Goal: Transaction & Acquisition: Purchase product/service

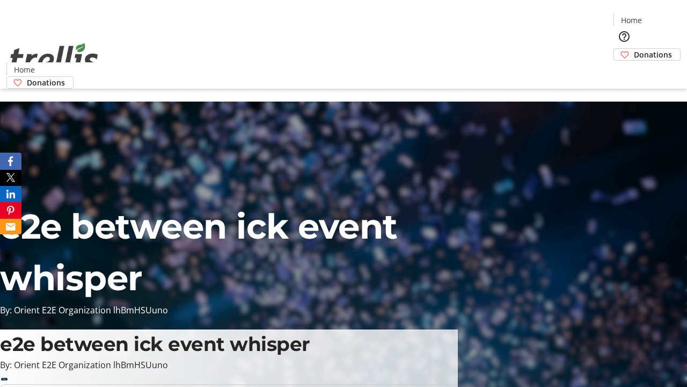
click at [634, 49] on span "Donations" at bounding box center [653, 54] width 38 height 11
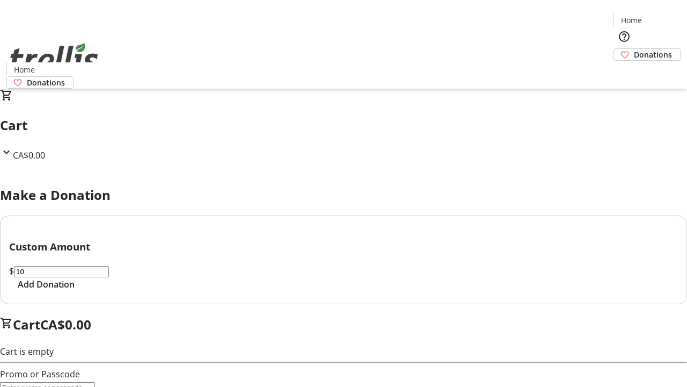
click at [75, 290] on span "Add Donation" at bounding box center [46, 284] width 57 height 13
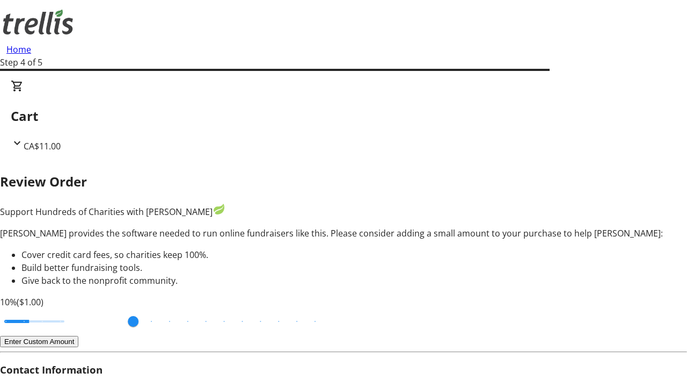
type input "3"
click at [72, 309] on input "Cover fees percentage" at bounding box center [34, 321] width 83 height 24
